Goal: Information Seeking & Learning: Compare options

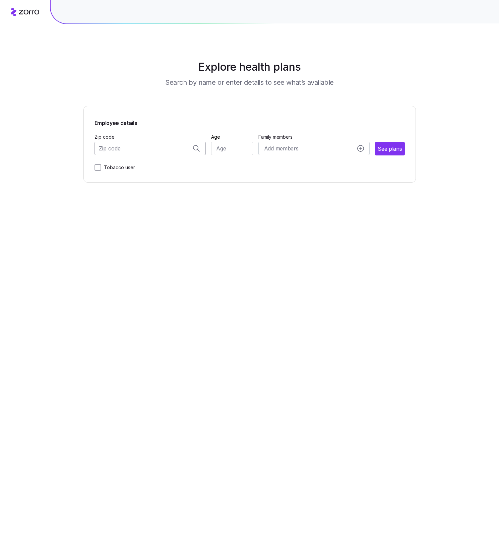
click at [149, 145] on input "Zip code" at bounding box center [150, 148] width 112 height 13
type input "80110, [GEOGRAPHIC_DATA], [GEOGRAPHIC_DATA]"
type input "25"
click at [356, 165] on div "Tobacco user" at bounding box center [249, 166] width 310 height 11
click at [400, 153] on button "See plans" at bounding box center [390, 148] width 29 height 13
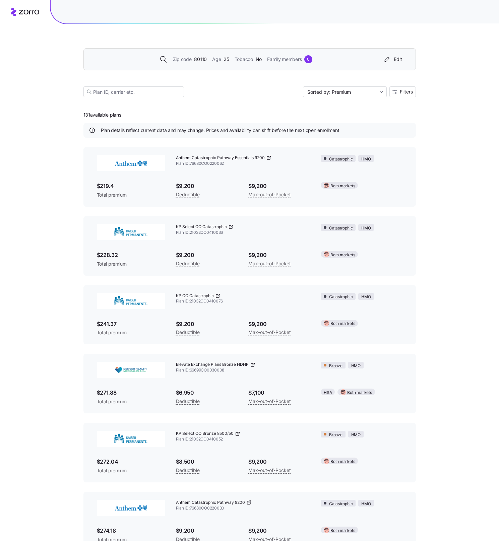
drag, startPoint x: 253, startPoint y: 89, endPoint x: 283, endPoint y: 57, distance: 44.1
click at [253, 89] on div "Sorted by: Premium Filters" at bounding box center [249, 91] width 332 height 11
